Goal: Information Seeking & Learning: Learn about a topic

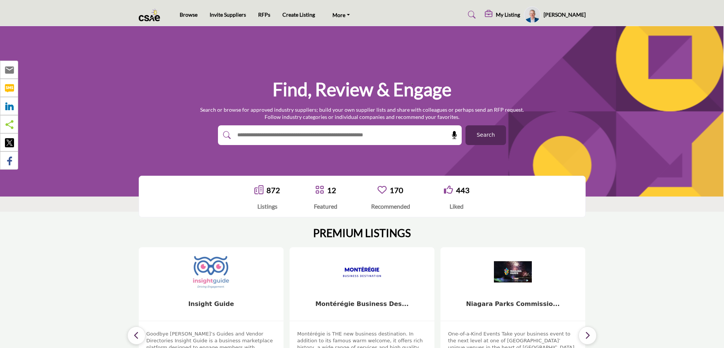
click at [480, 137] on span "Search" at bounding box center [485, 135] width 18 height 8
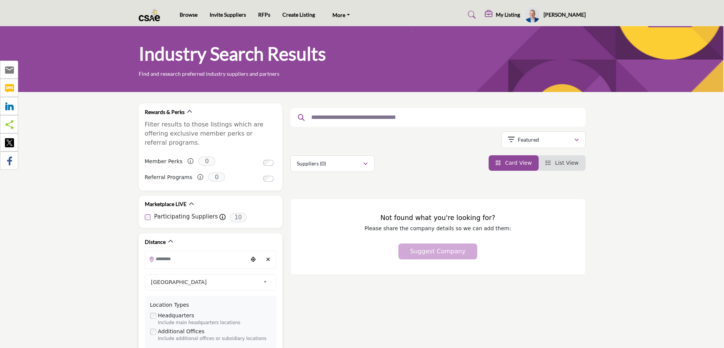
click at [267, 257] on icon "Clear search location" at bounding box center [268, 259] width 4 height 5
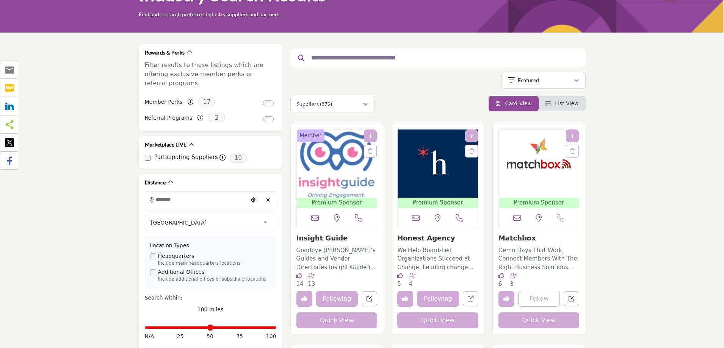
scroll to position [76, 0]
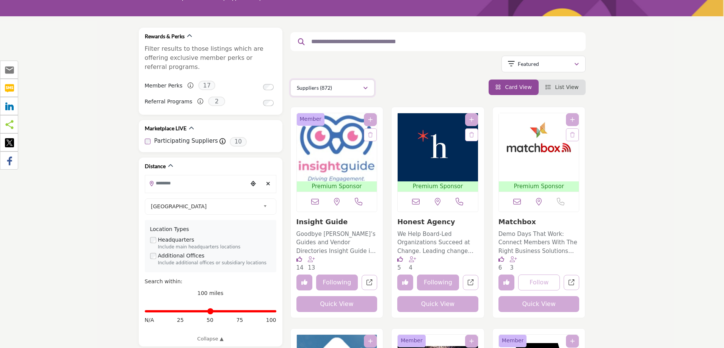
click at [362, 88] on div "Suppliers (872)" at bounding box center [330, 87] width 66 height 9
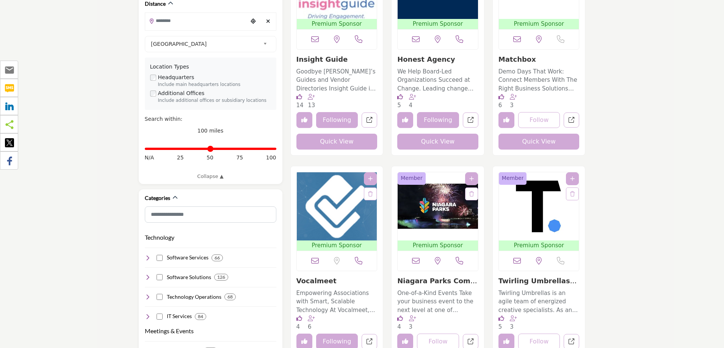
scroll to position [114, 0]
